Goal: Navigation & Orientation: Go to known website

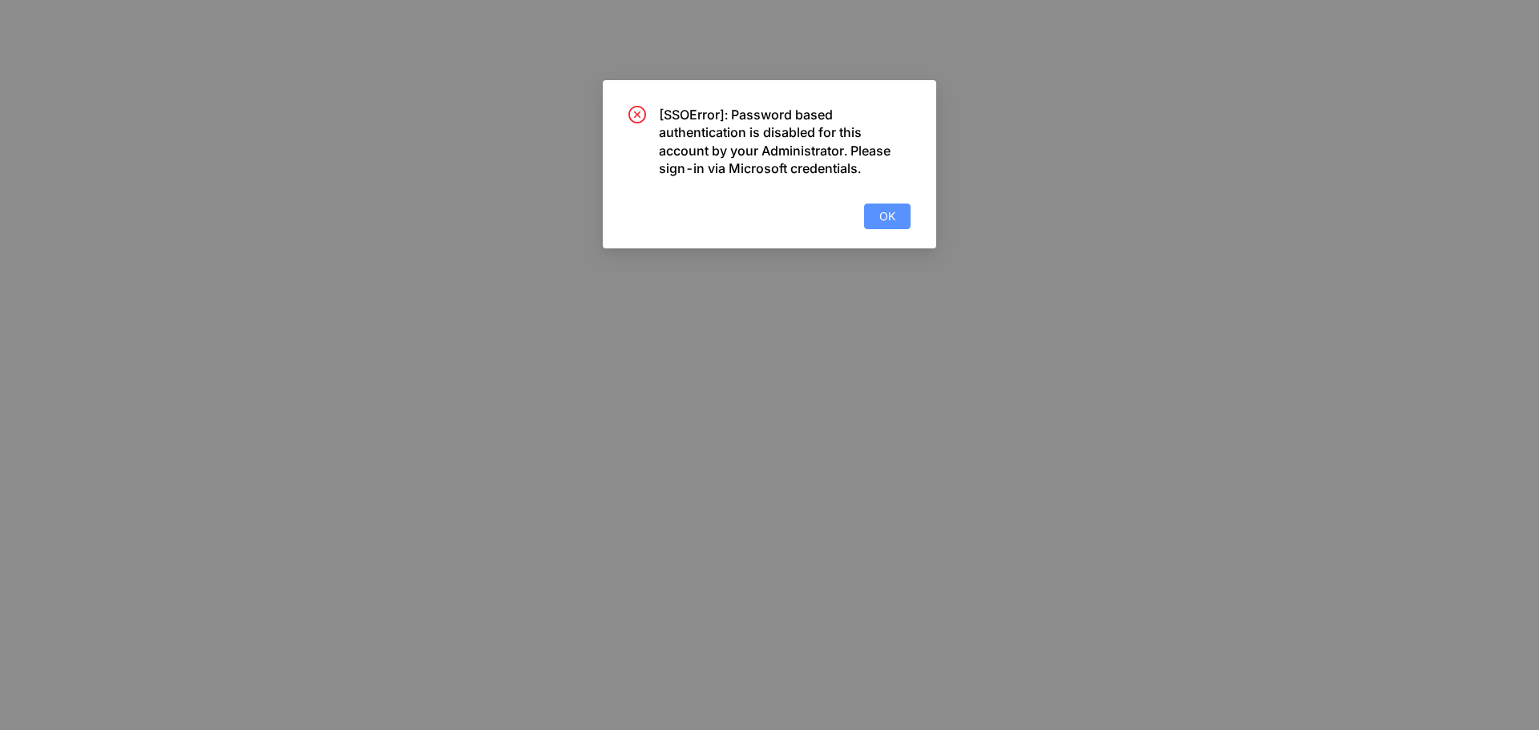
click at [874, 220] on button "OK" at bounding box center [887, 217] width 46 height 26
